Goal: Information Seeking & Learning: Find specific fact

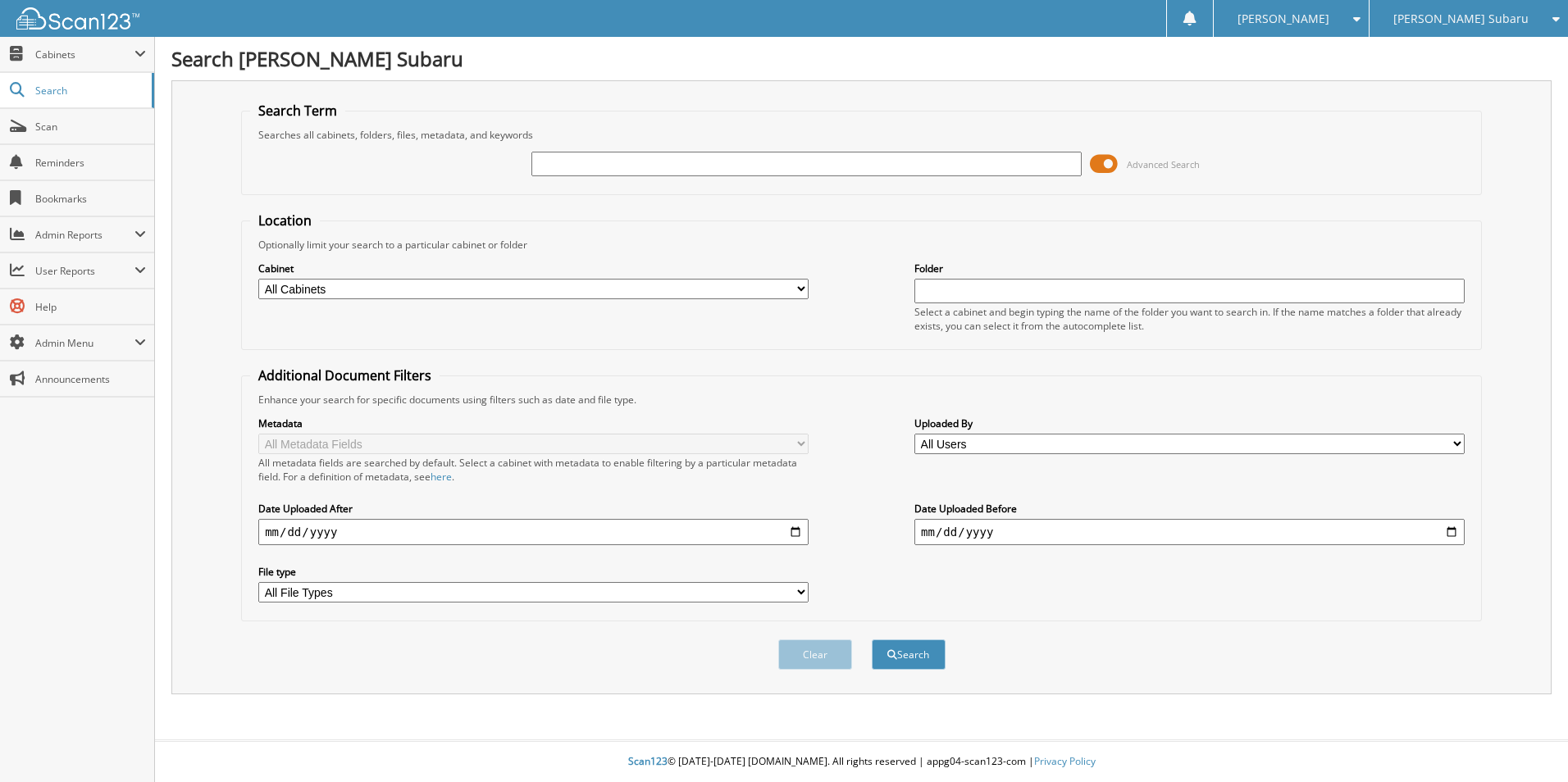
click at [718, 163] on input "text" at bounding box center [806, 164] width 550 height 25
type input "464624"
click at [871, 639] on button "Search" at bounding box center [908, 654] width 74 height 30
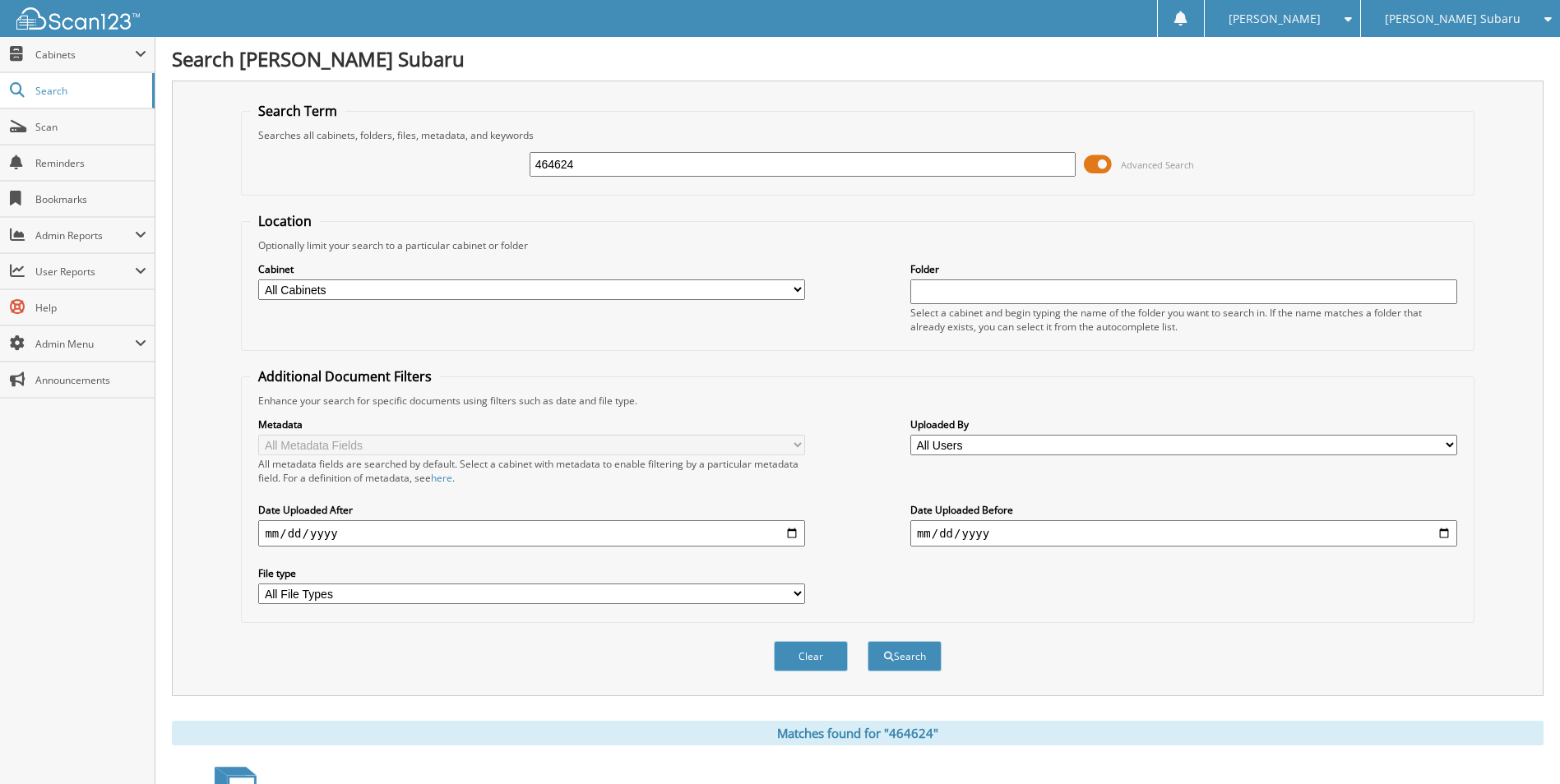
scroll to position [411, 0]
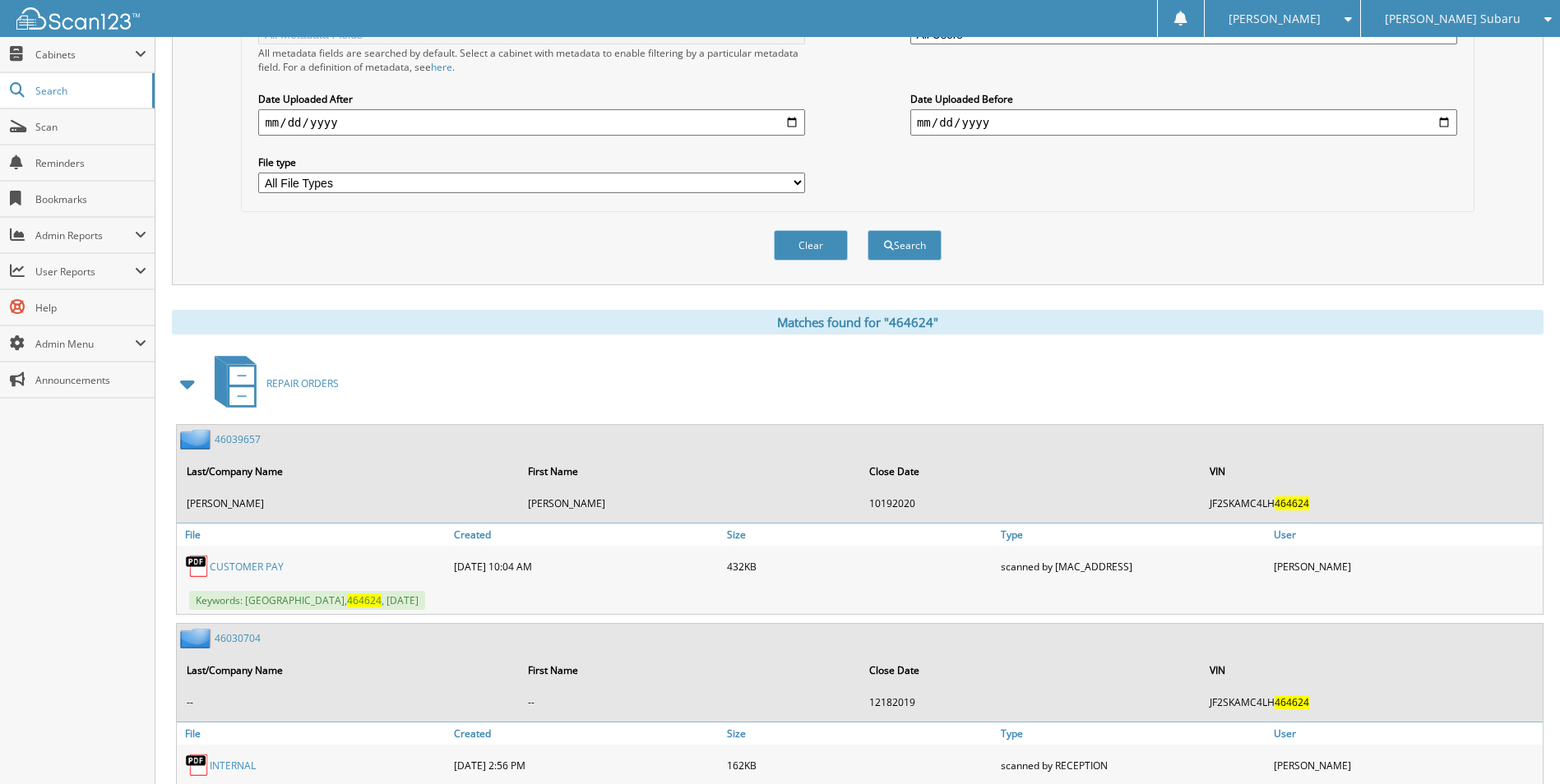
click at [181, 385] on span at bounding box center [188, 383] width 23 height 29
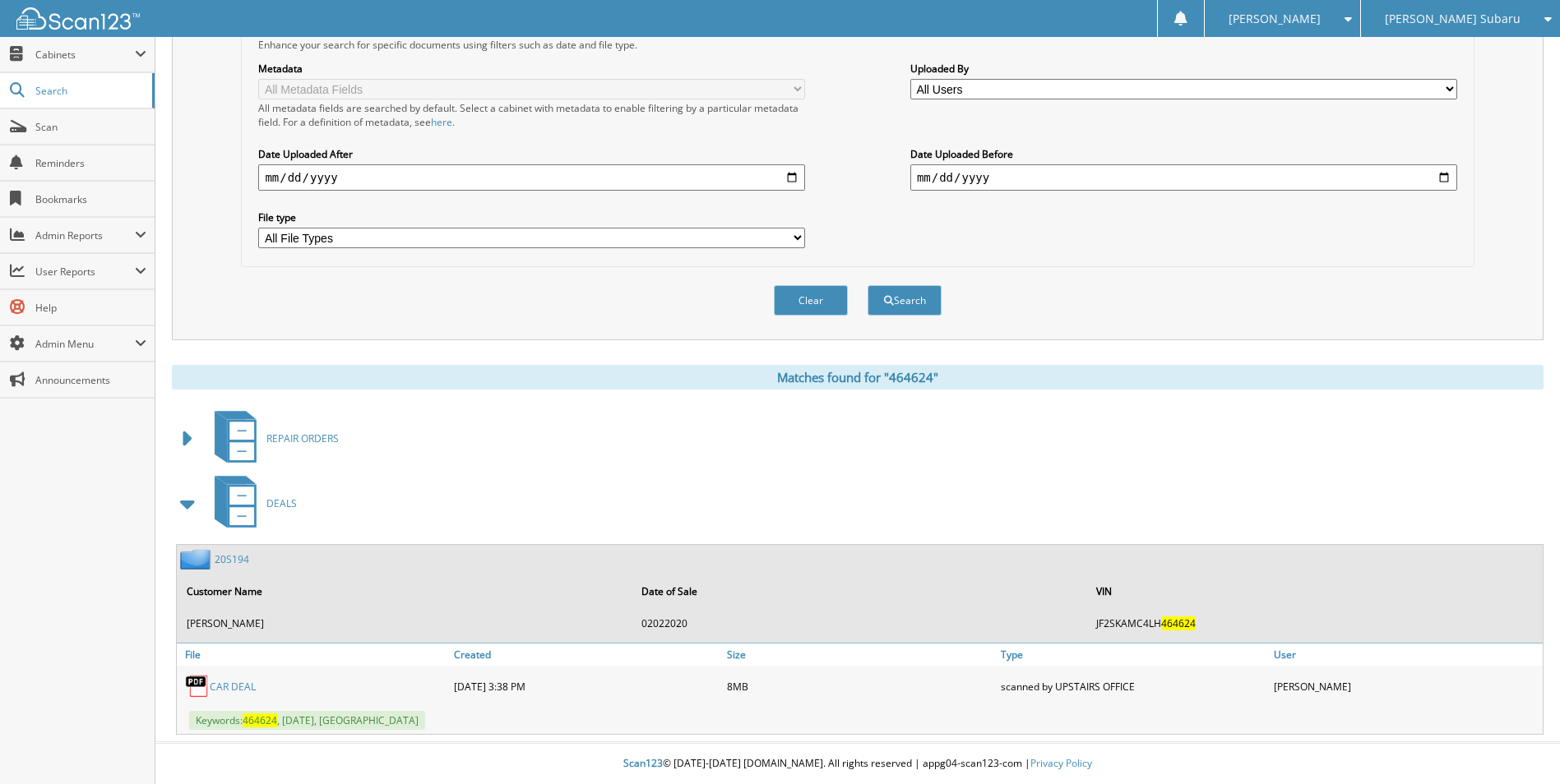
scroll to position [357, 0]
click at [233, 686] on link "CAR DEAL" at bounding box center [233, 686] width 46 height 14
